Goal: Find specific page/section: Find specific page/section

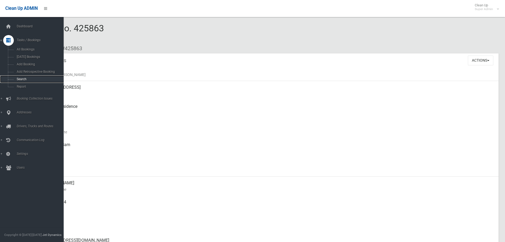
click at [21, 81] on link "Search" at bounding box center [34, 78] width 68 height 7
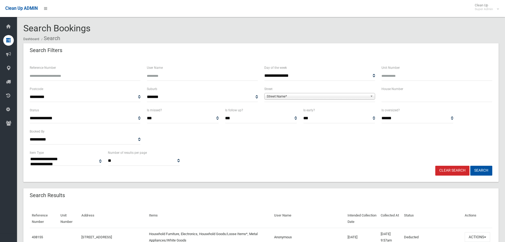
select select
click at [89, 78] on input "Reference Number" at bounding box center [85, 76] width 111 height 10
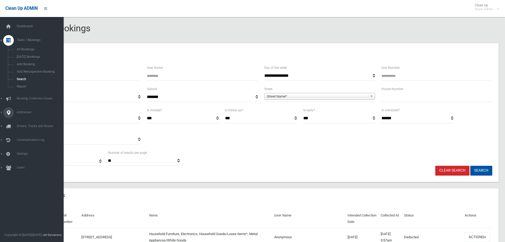
click at [9, 113] on icon at bounding box center [8, 112] width 5 height 11
click at [32, 77] on span "All Addresses" at bounding box center [39, 77] width 48 height 4
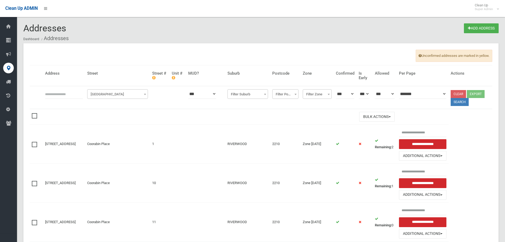
click at [79, 93] on input "text" at bounding box center [64, 94] width 38 height 10
type input "**********"
click button at bounding box center [0, 0] width 0 height 0
